Goal: Information Seeking & Learning: Learn about a topic

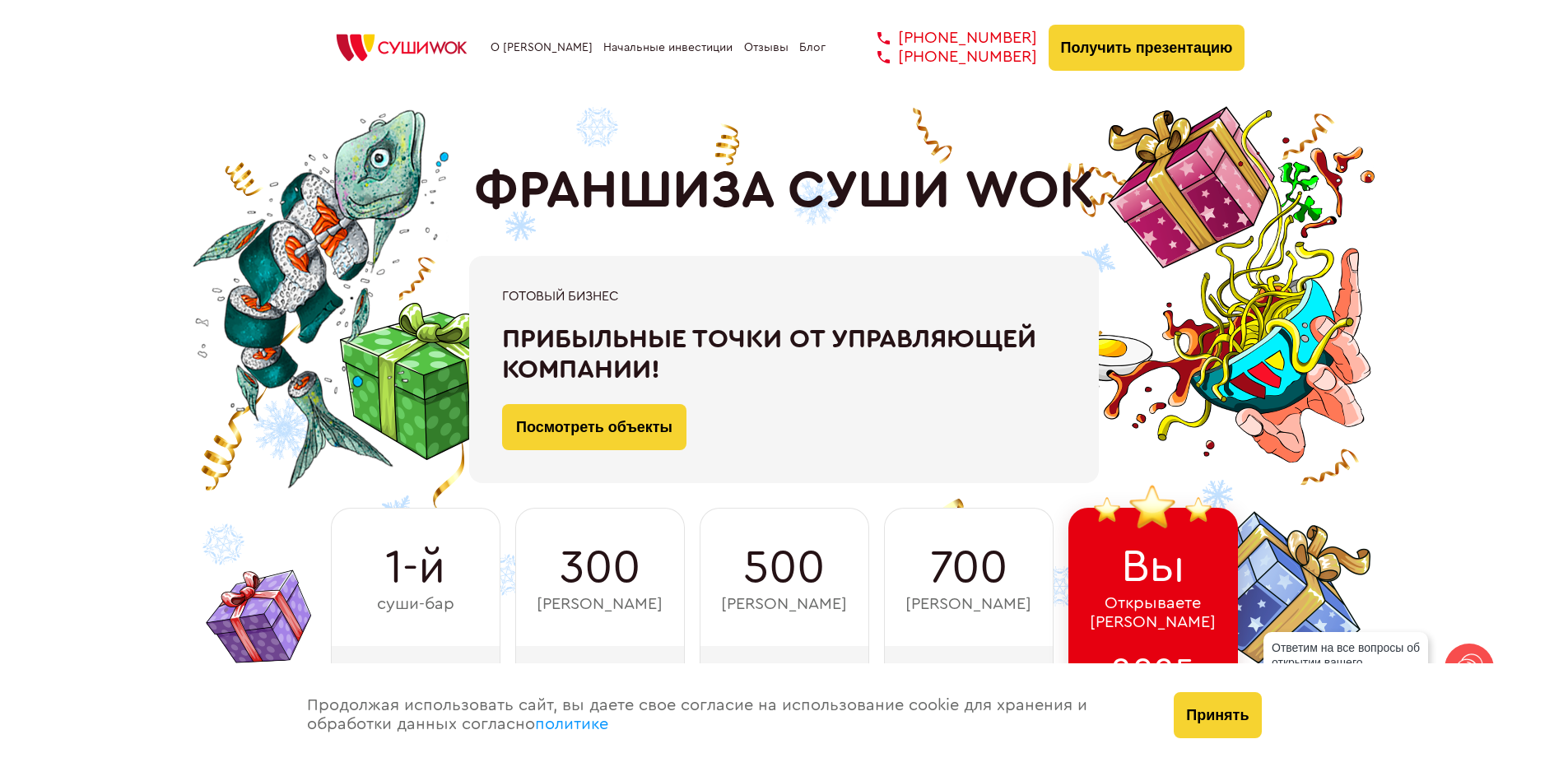
click at [612, 275] on div "Готовый бизнес Прибыльные точки от управляющей компании! Посмотреть объекты" at bounding box center [784, 369] width 630 height 227
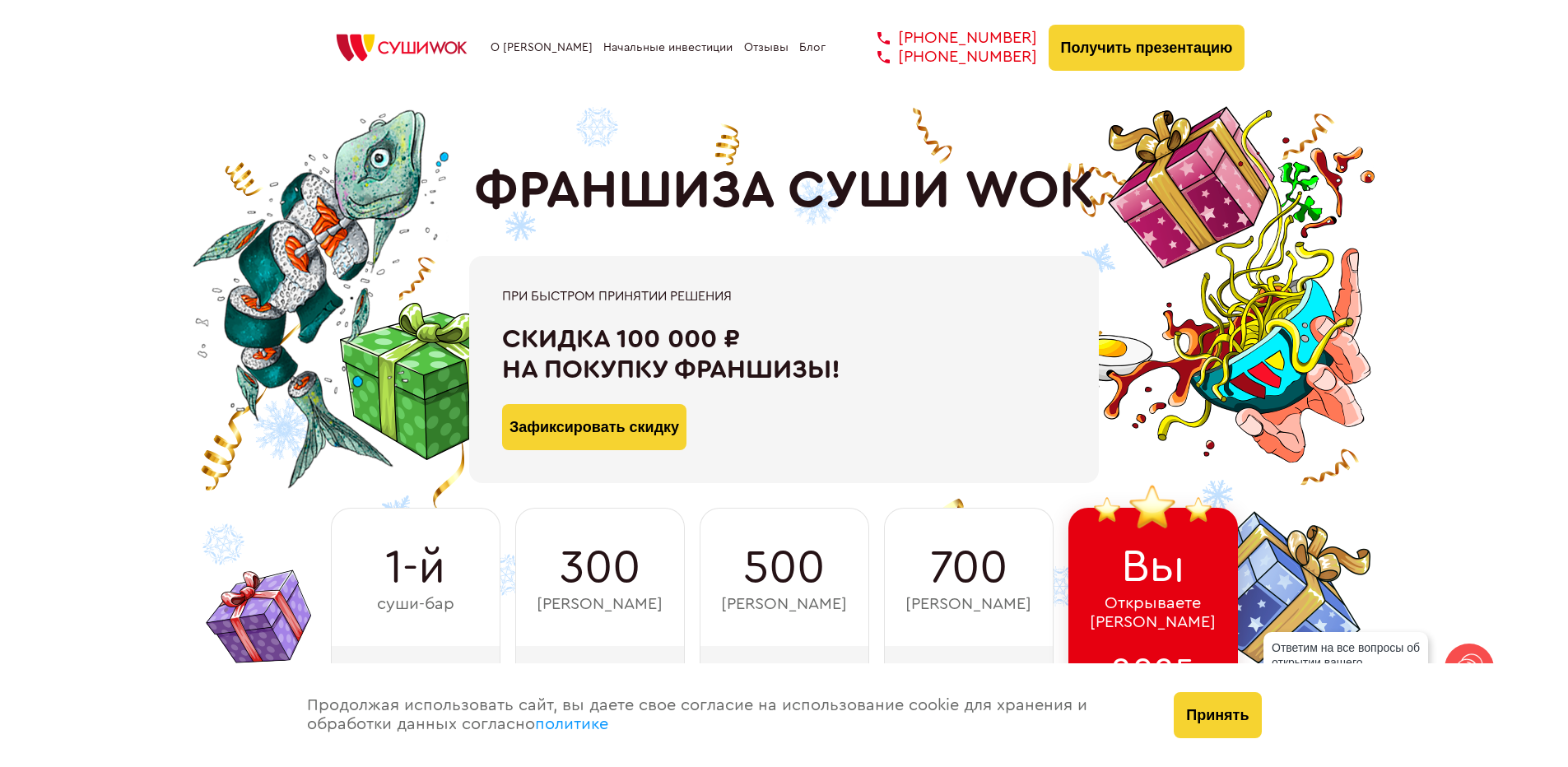
click at [686, 583] on div "1-й суши-бар 2011 300 суши-баров 2014 500 суши-баров 2016 700 суши-баров 2021 В…" at bounding box center [784, 606] width 921 height 197
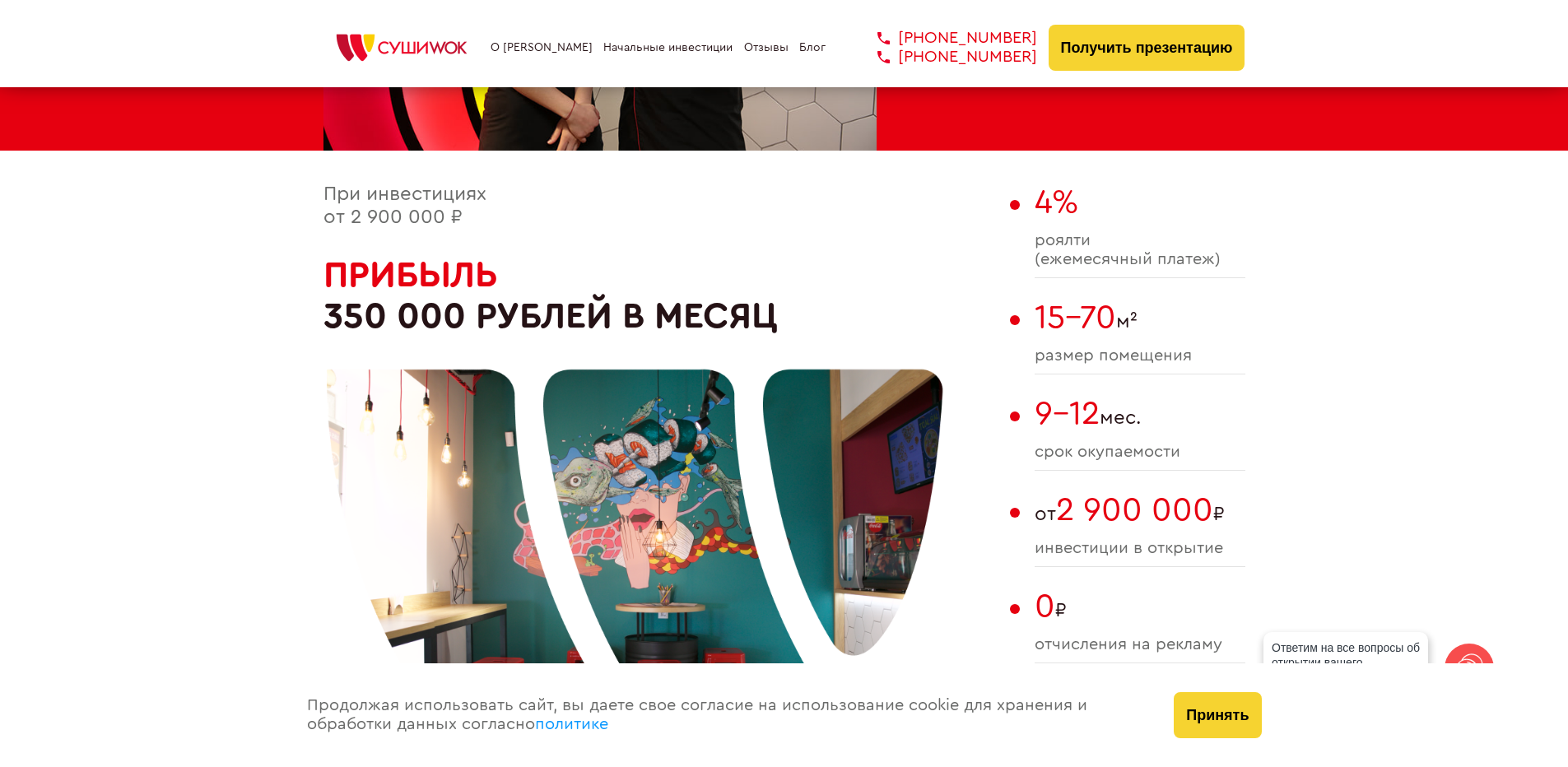
scroll to position [905, 0]
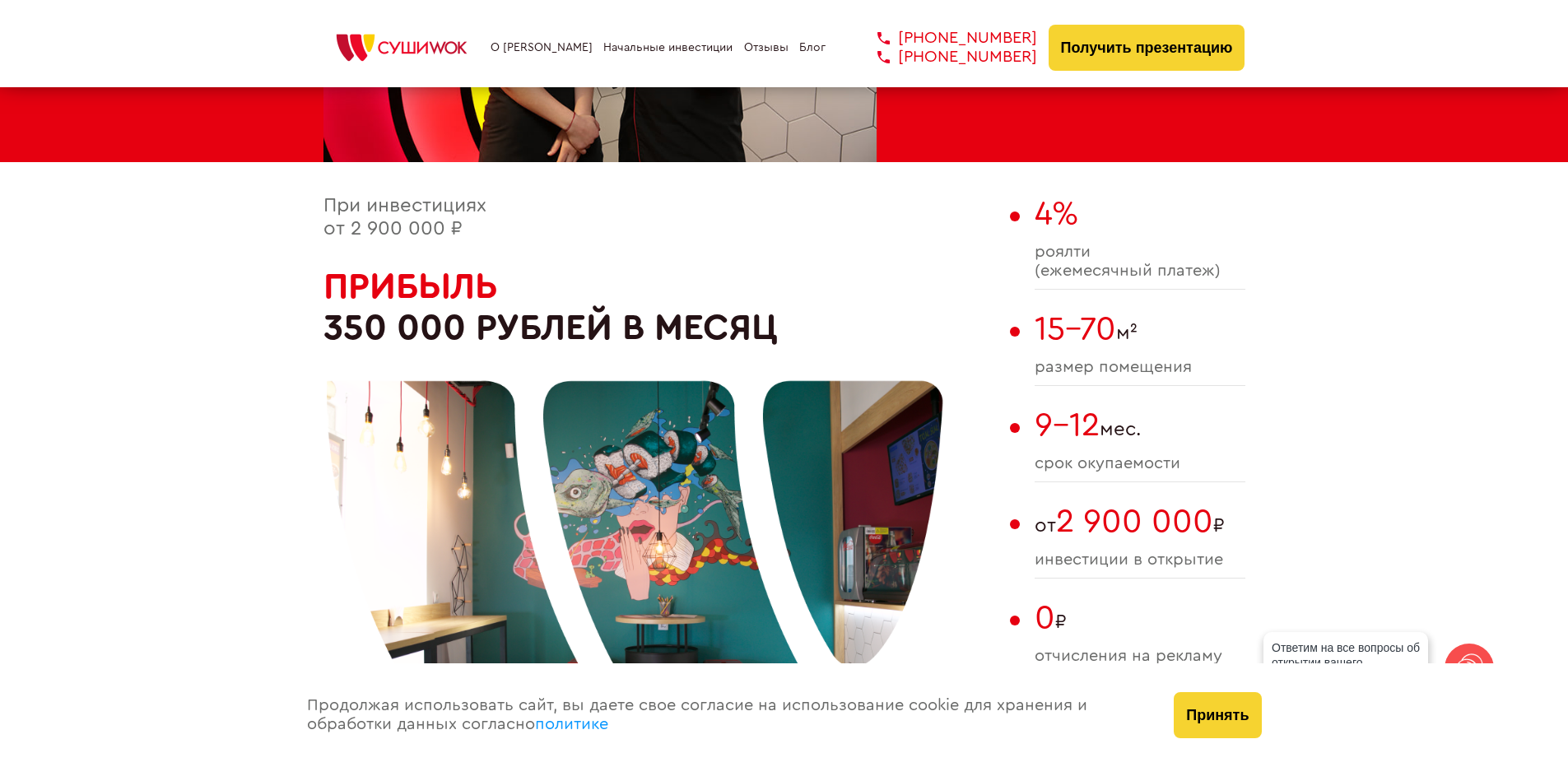
click at [594, 310] on div at bounding box center [635, 560] width 617 height 617
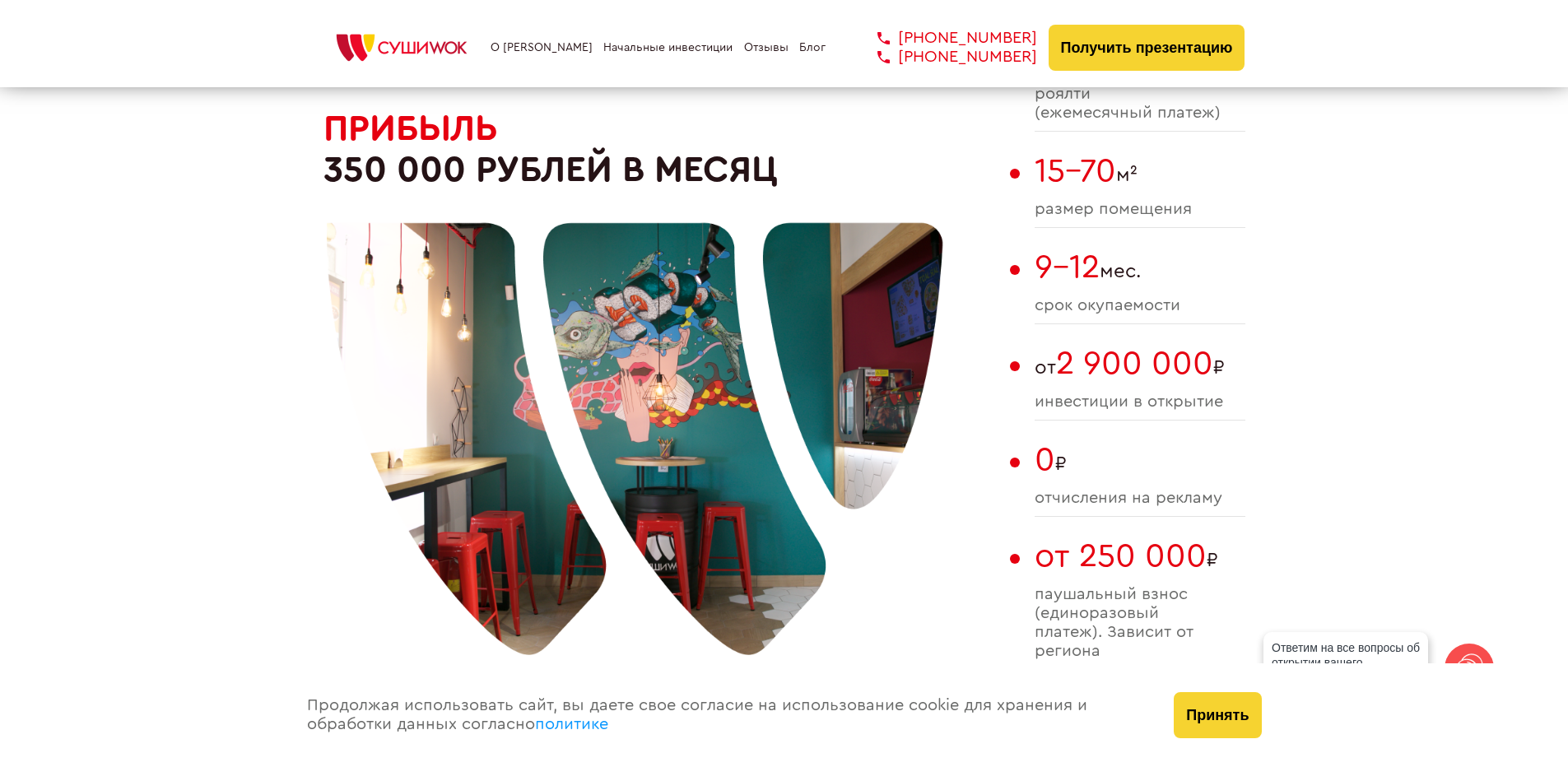
scroll to position [1070, 0]
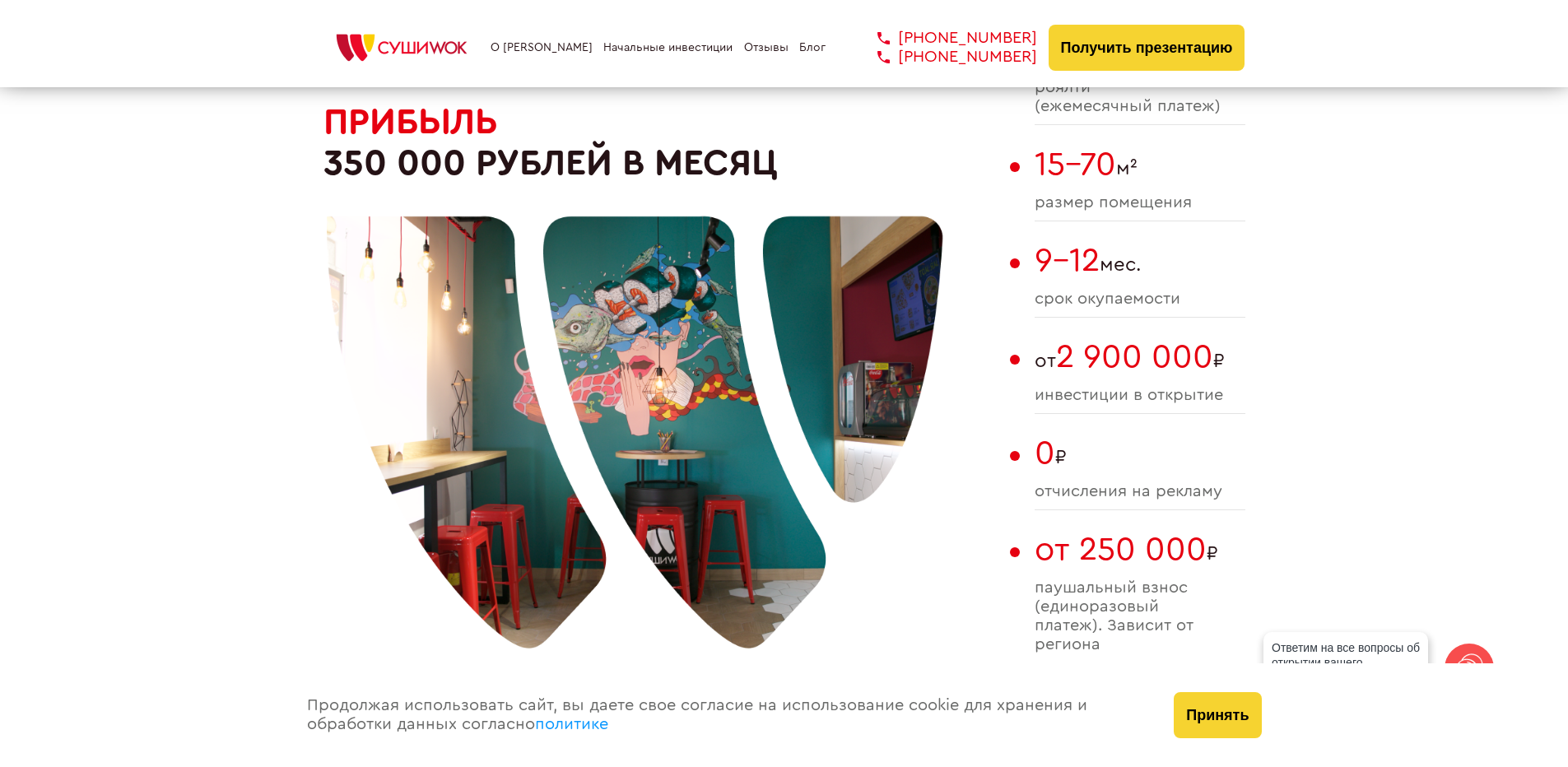
click at [332, 263] on div at bounding box center [635, 396] width 617 height 617
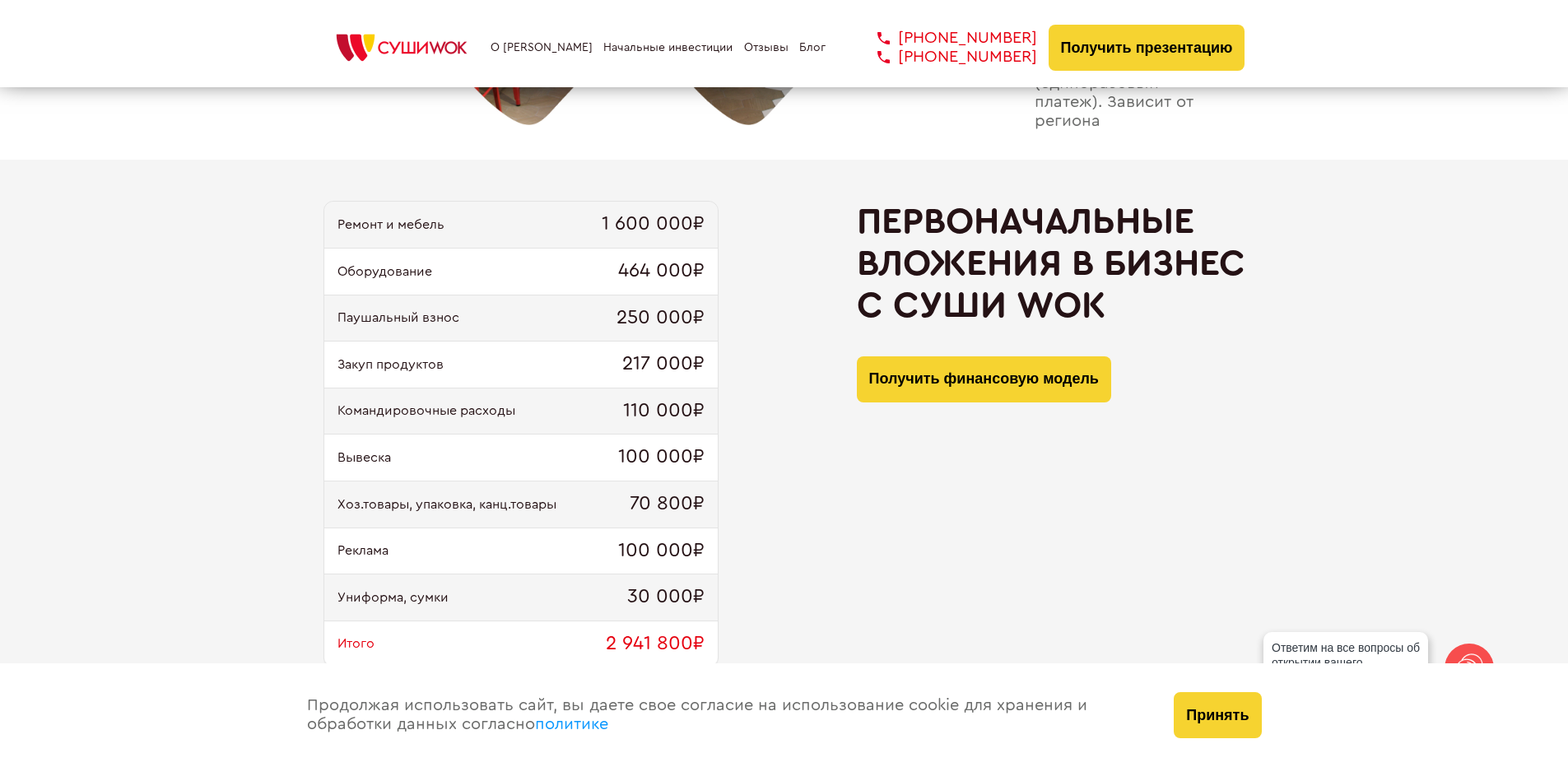
scroll to position [1645, 0]
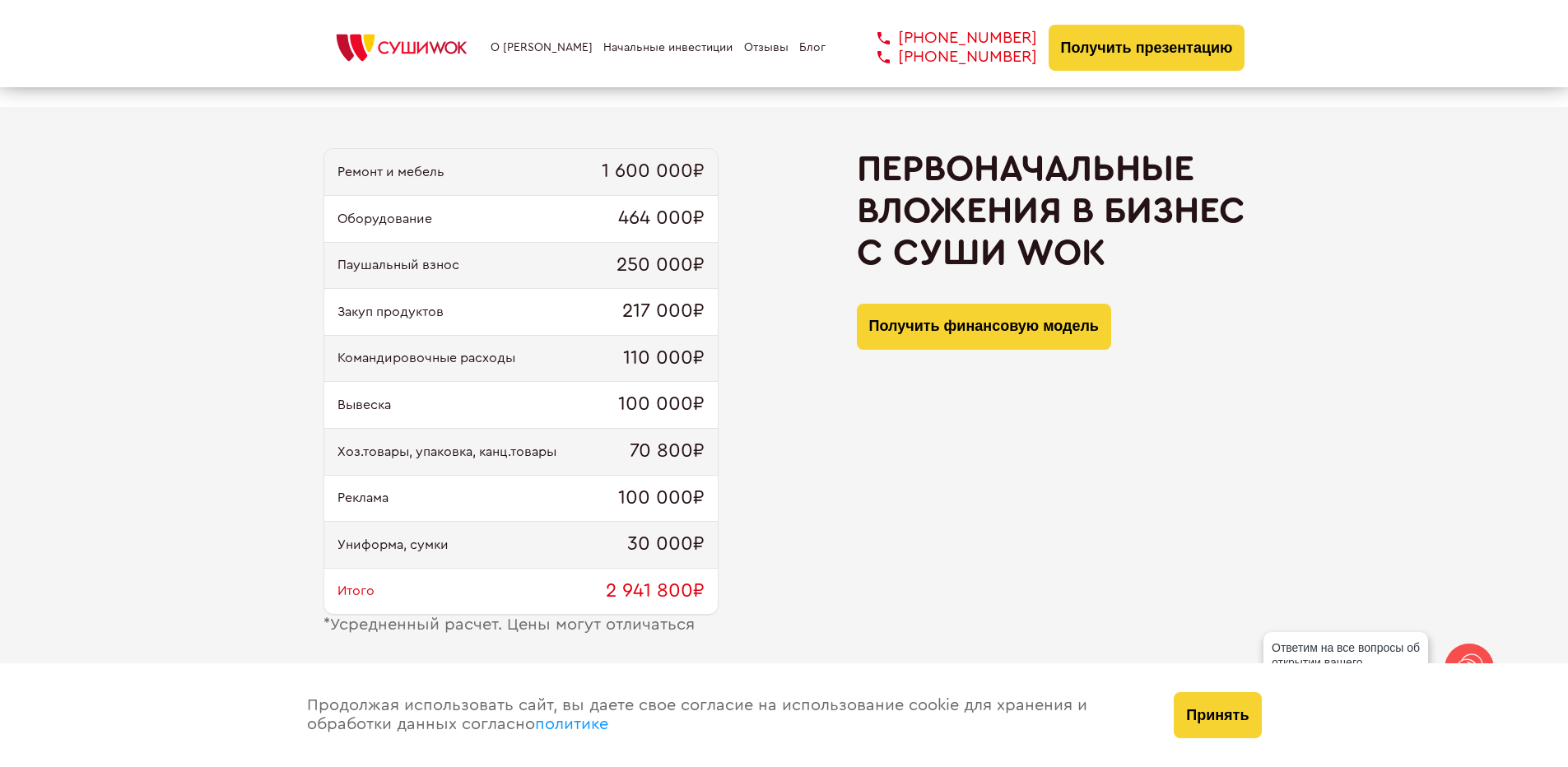
click at [352, 331] on div "Закуп продуктов 217 000₽" at bounding box center [521, 312] width 393 height 47
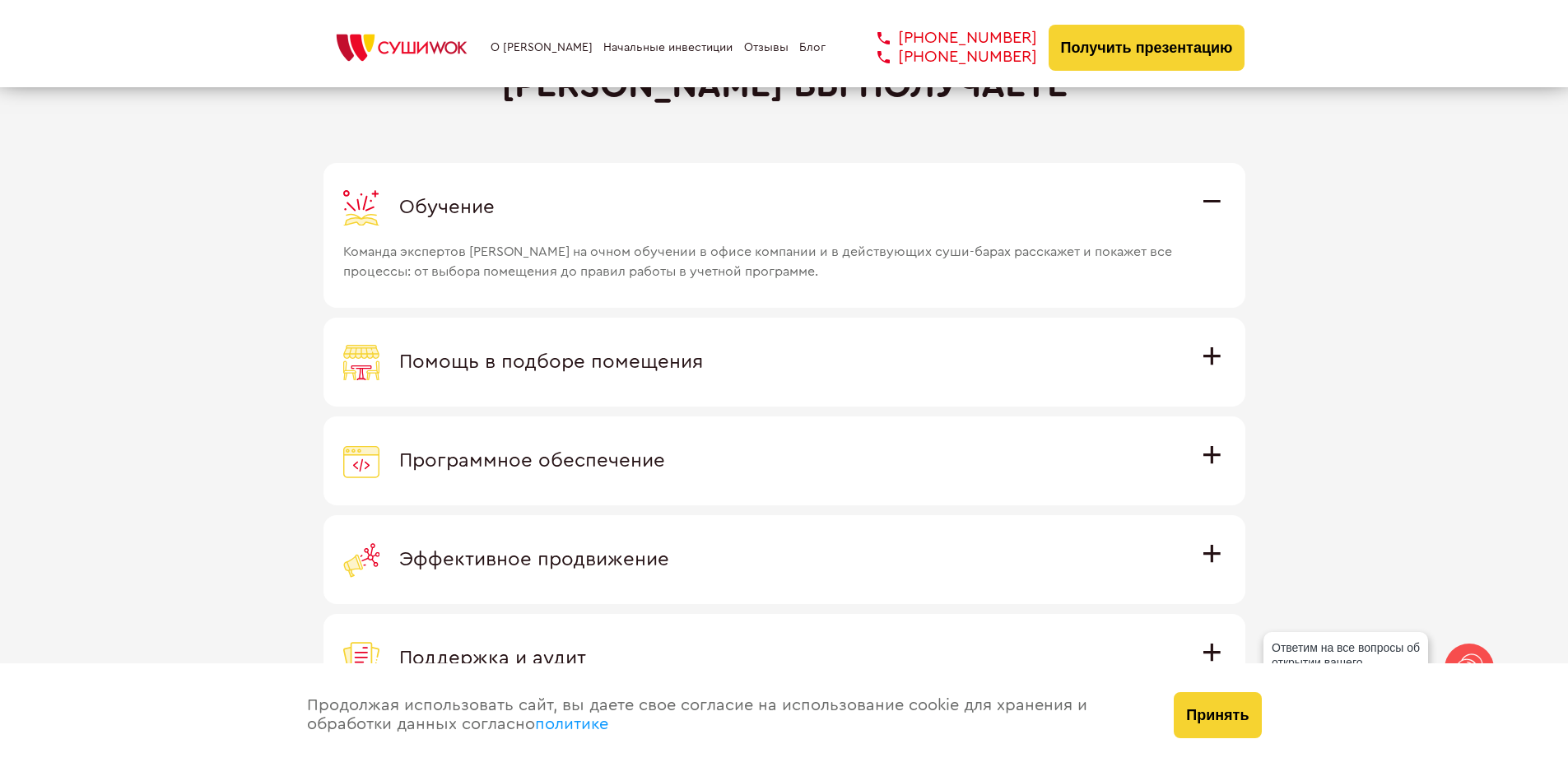
scroll to position [4606, 0]
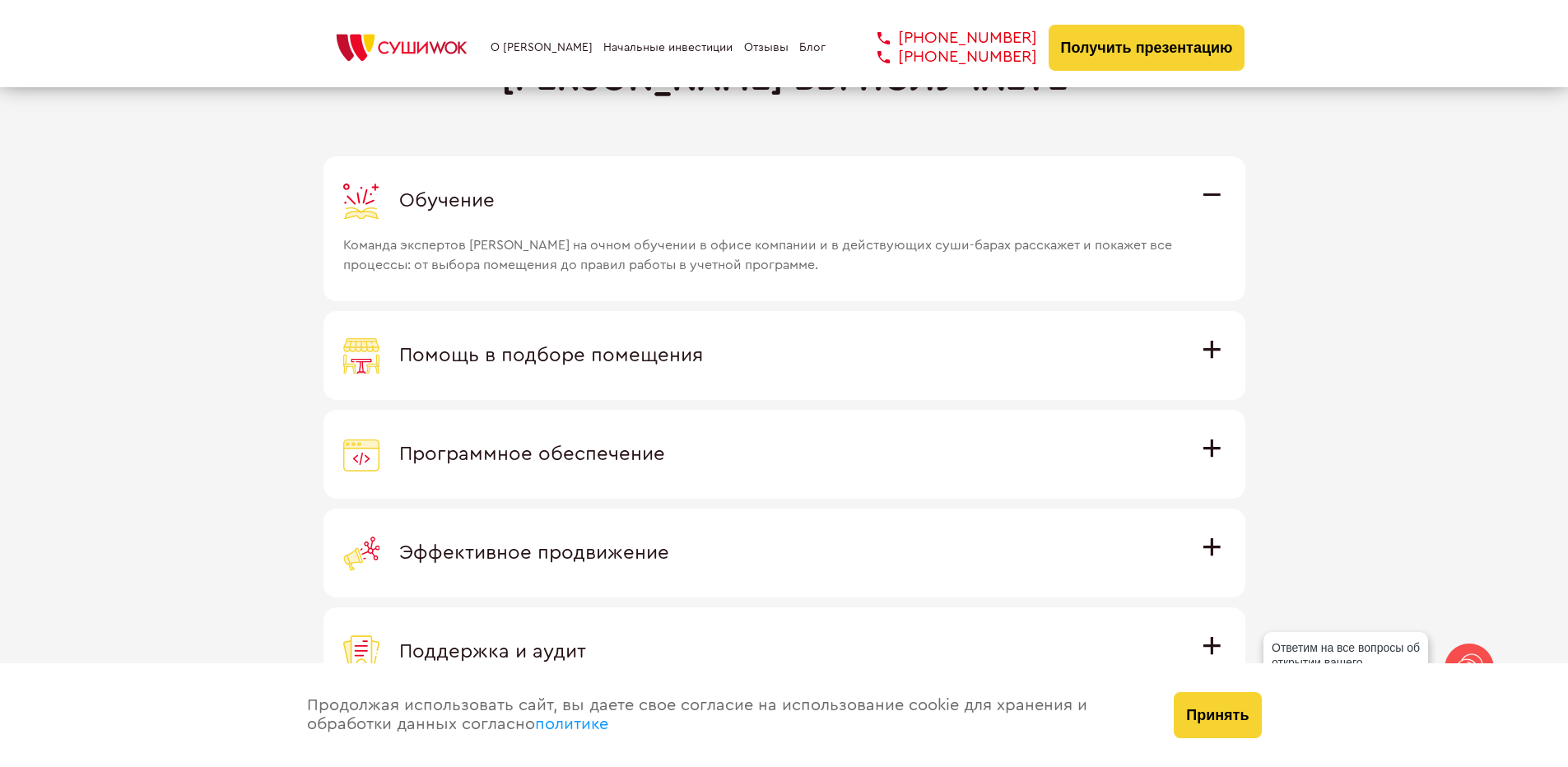
drag, startPoint x: 918, startPoint y: 420, endPoint x: 911, endPoint y: 463, distance: 43.6
click at [911, 463] on label "Программное обеспечение Программное обеспечение разработано специально для [PER…" at bounding box center [784, 454] width 921 height 89
click at [0, 0] on input "Программное обеспечение Программное обеспечение разработано специально для [PER…" at bounding box center [0, 0] width 0 height 0
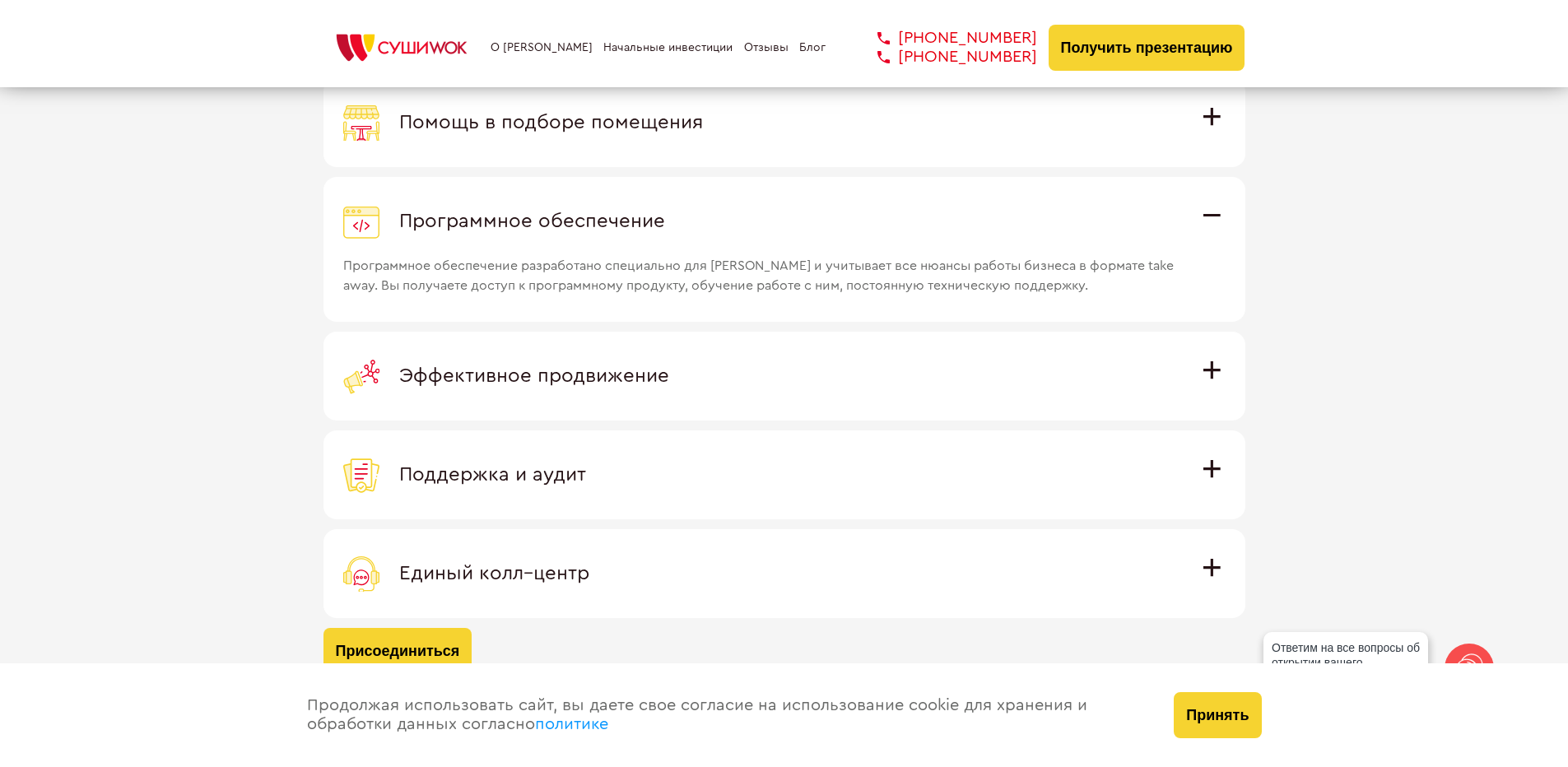
scroll to position [4853, 0]
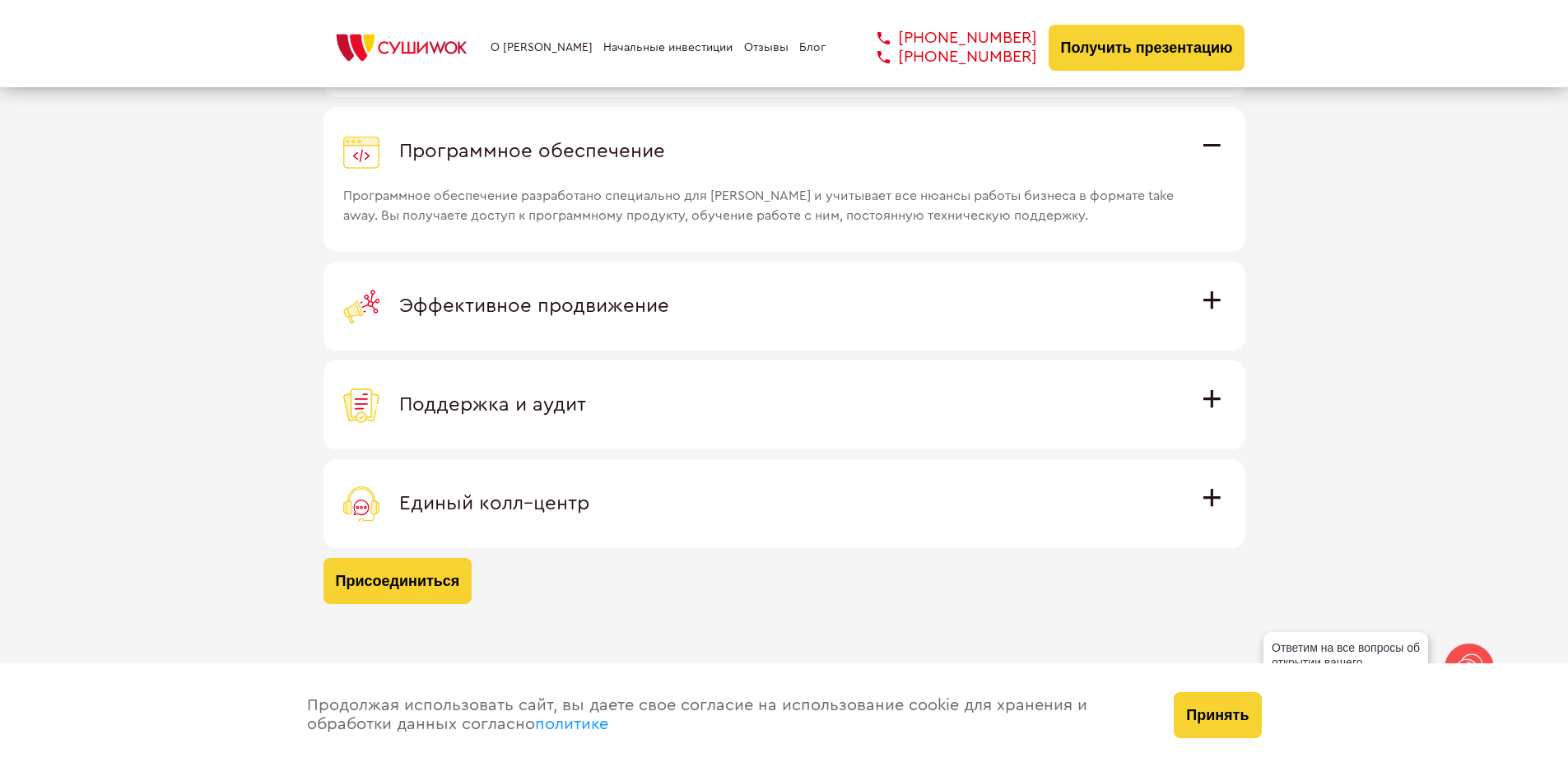
click at [579, 320] on div "Эффективное продвижение" at bounding box center [784, 306] width 882 height 37
click at [0, 0] on input "Эффективное продвижение Все рекламные материалы предоставляются централизованно…" at bounding box center [0, 0] width 0 height 0
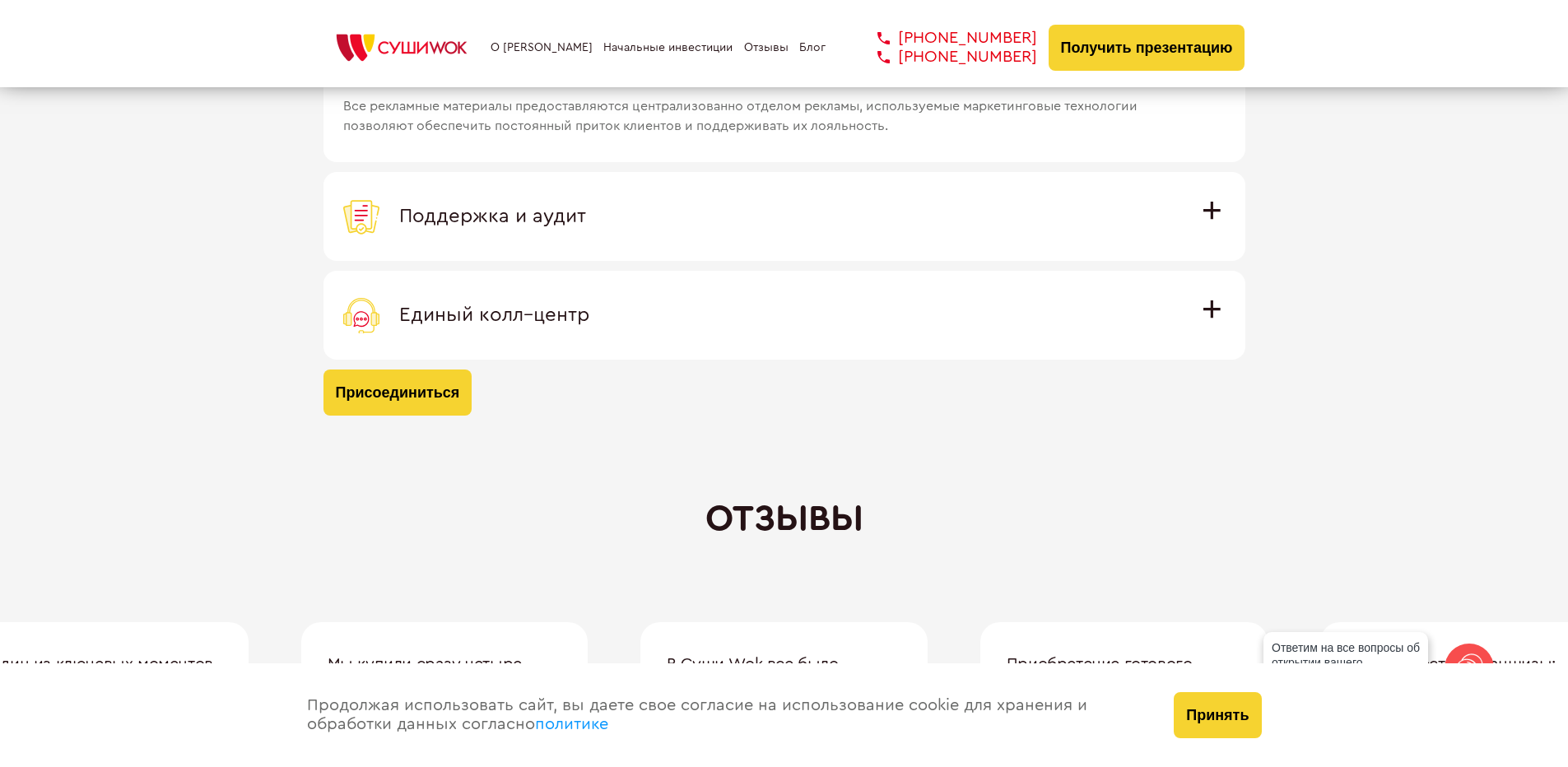
scroll to position [5100, 0]
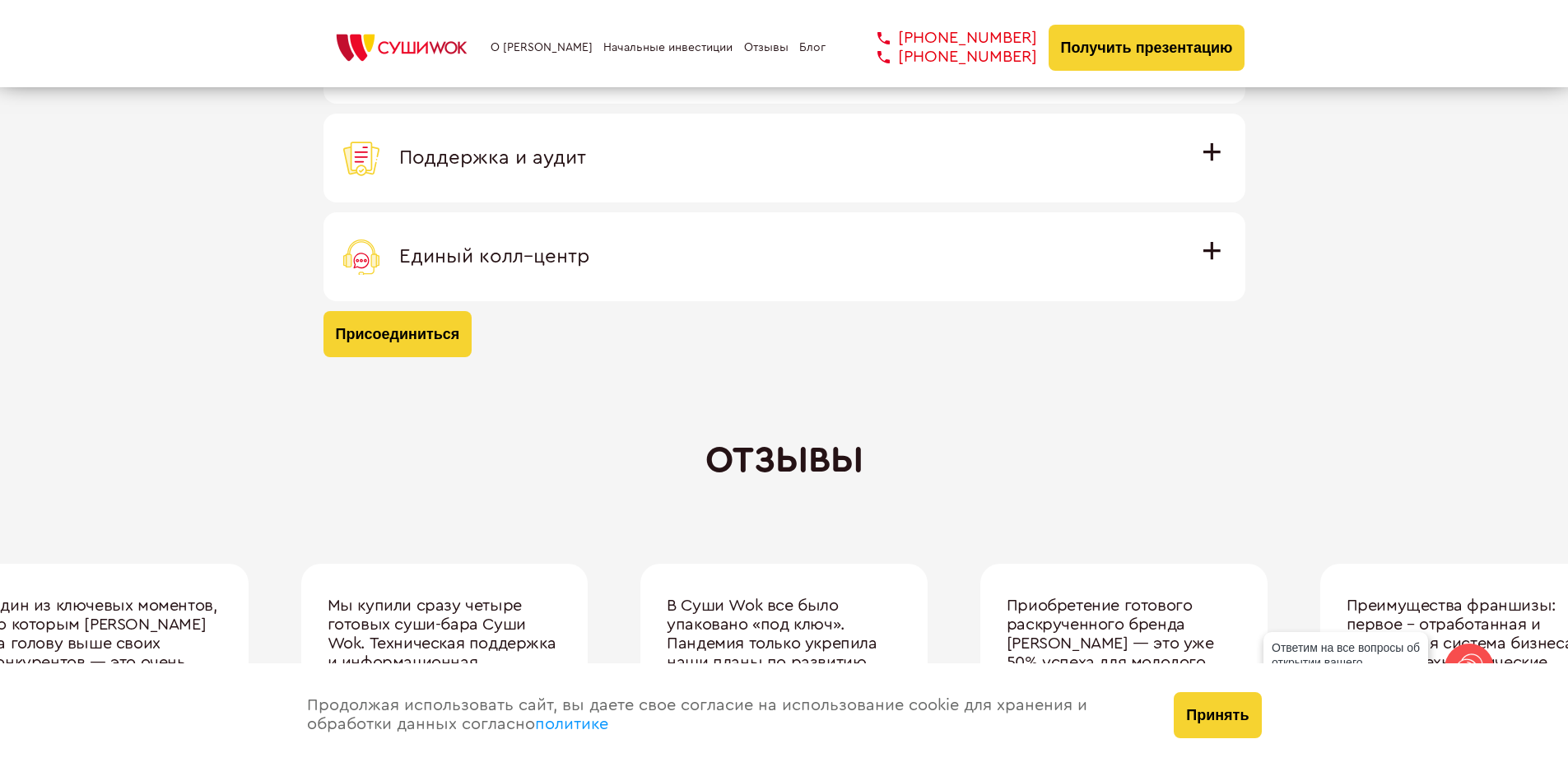
click at [511, 465] on div "Отзывы" at bounding box center [784, 460] width 1568 height 42
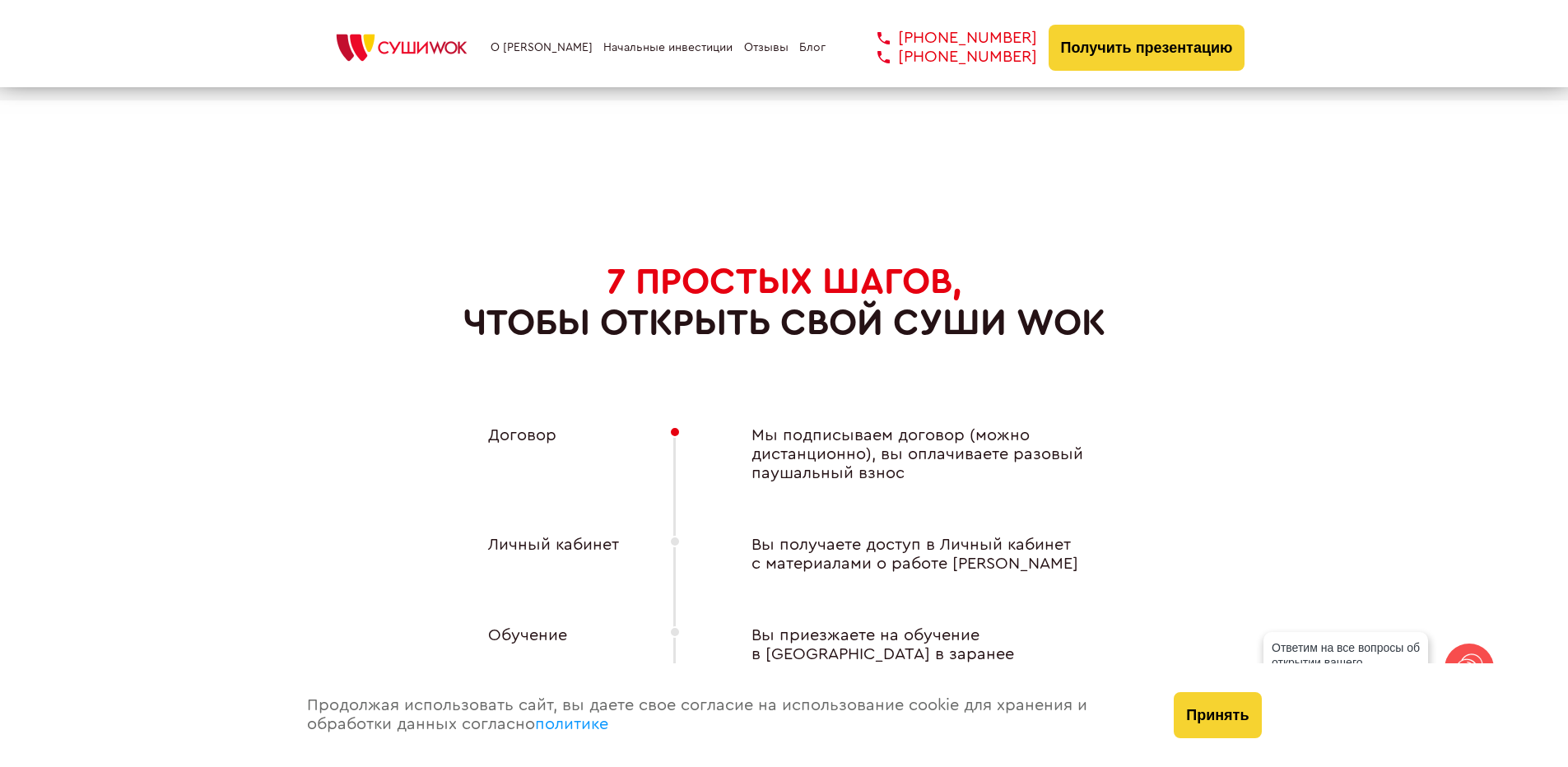
scroll to position [6005, 0]
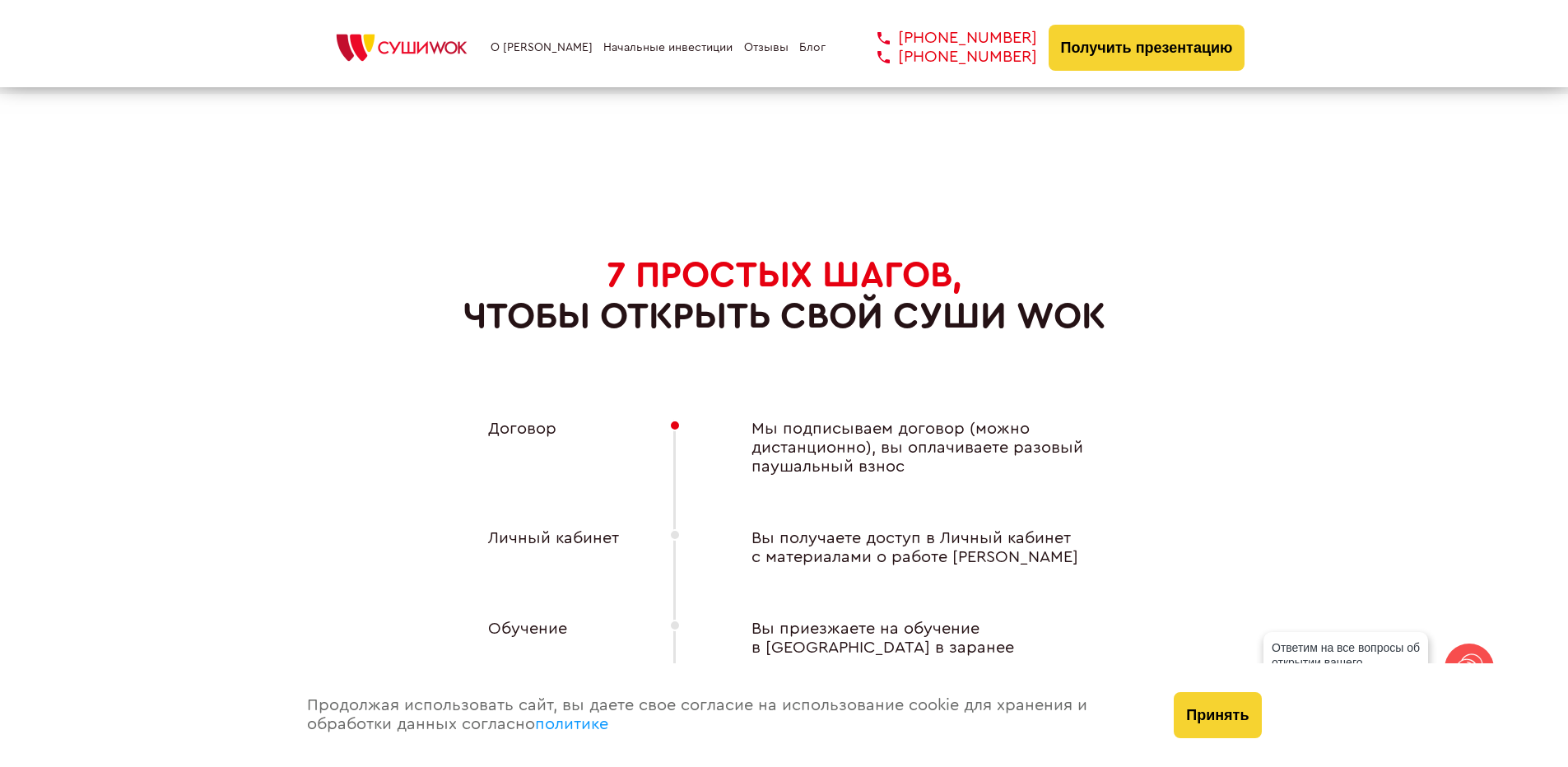
click at [563, 336] on h2 "7 ПРОСТЫХ ШАГОВ, чтобы открыть свой Суши Wok" at bounding box center [785, 296] width 642 height 83
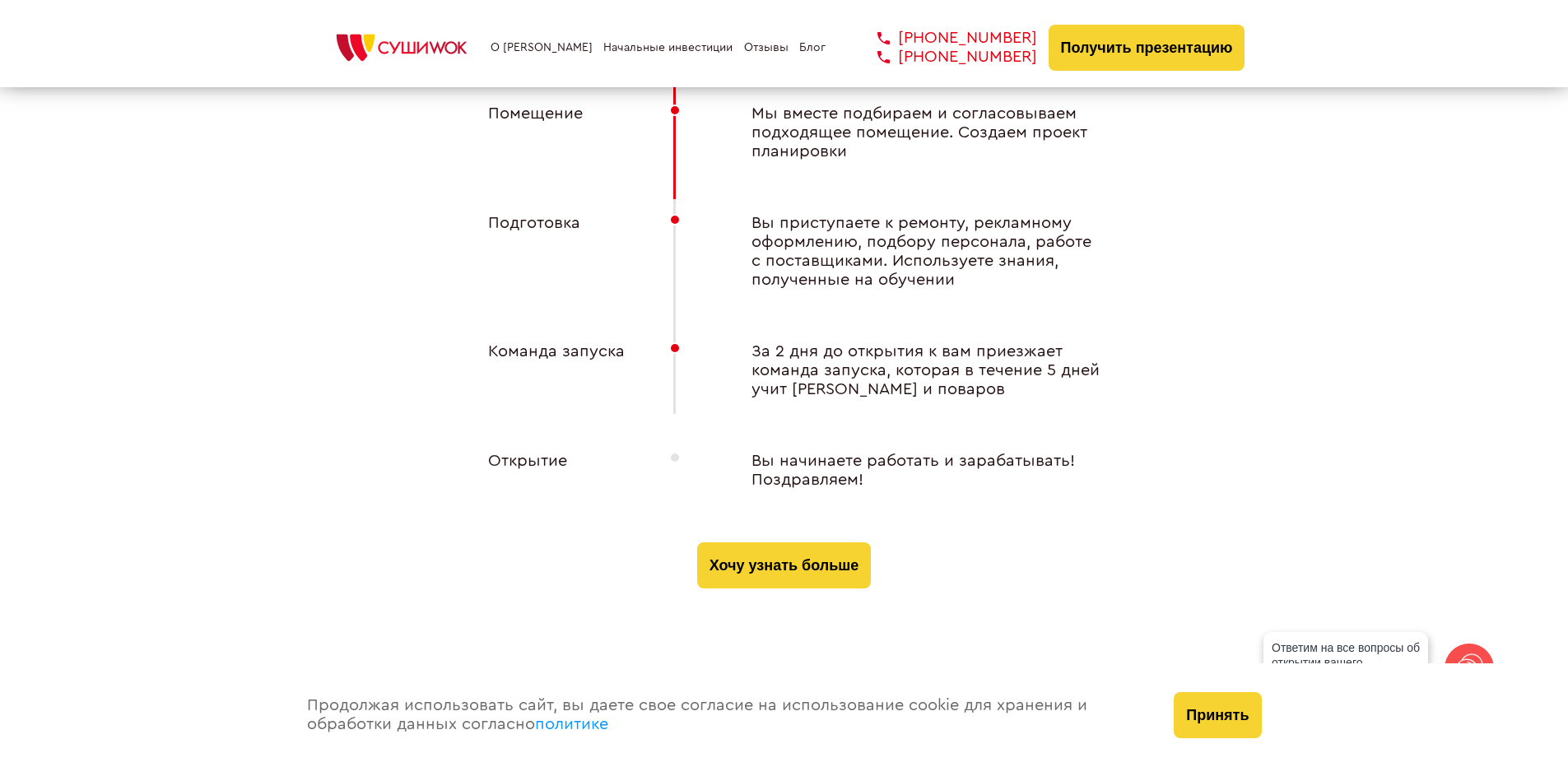
scroll to position [6663, 0]
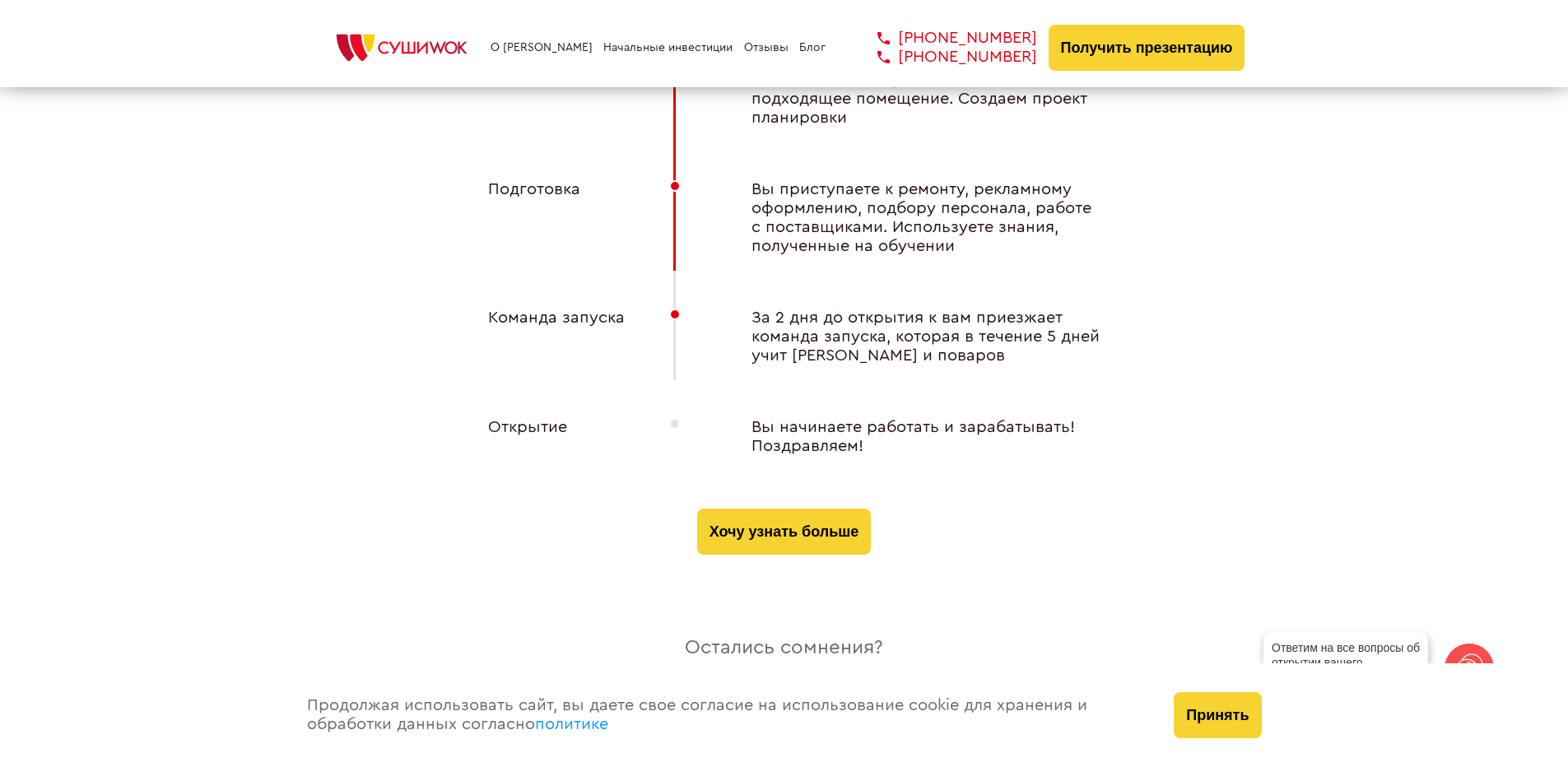
click at [513, 526] on div "7 ПРОСТЫХ ШАГОВ, чтобы открыть свой Суши Wok Договор Мы подписываем договор (мо…" at bounding box center [784, 76] width 921 height 958
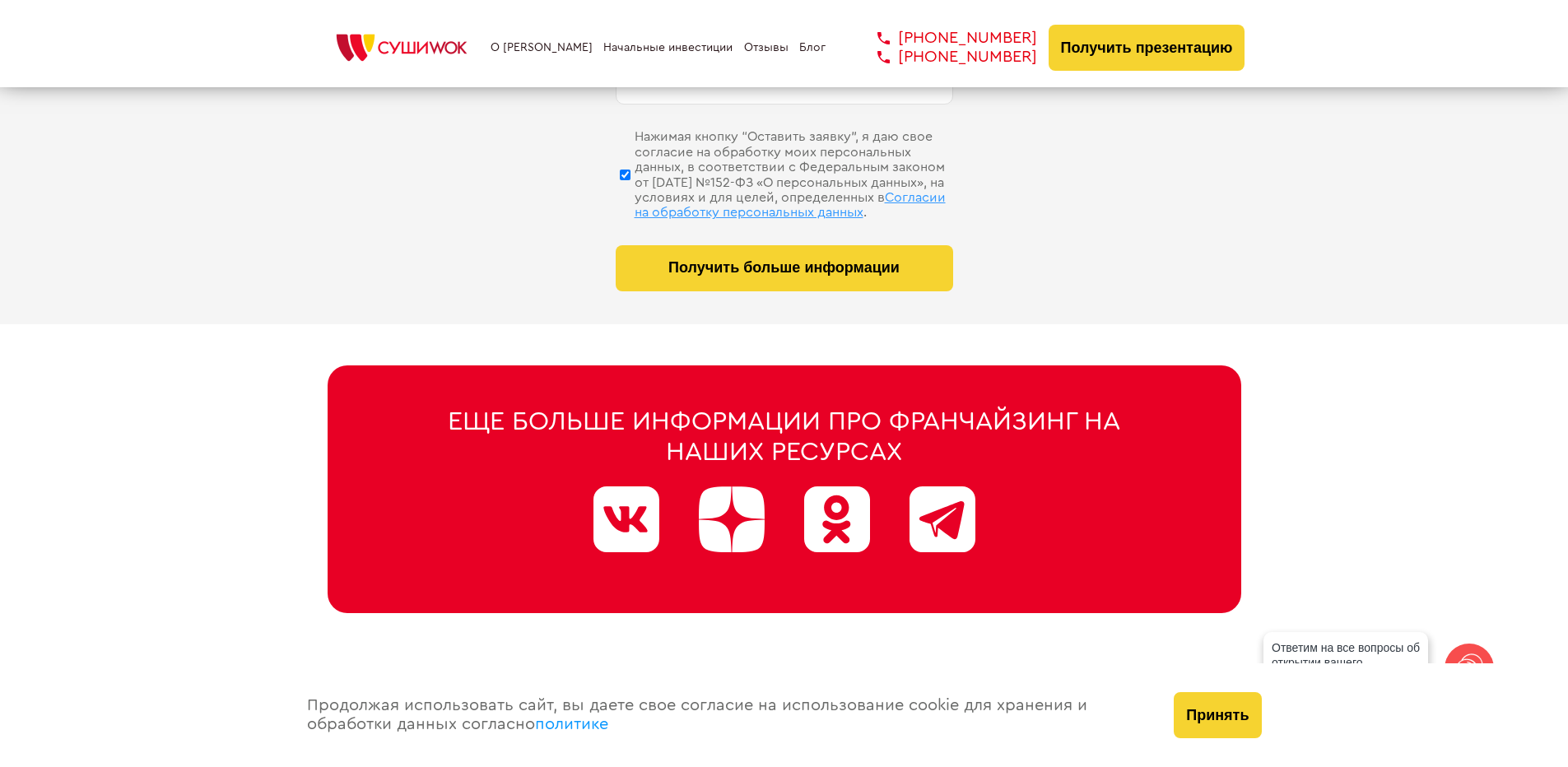
scroll to position [8326, 0]
